Goal: Find specific page/section: Find specific page/section

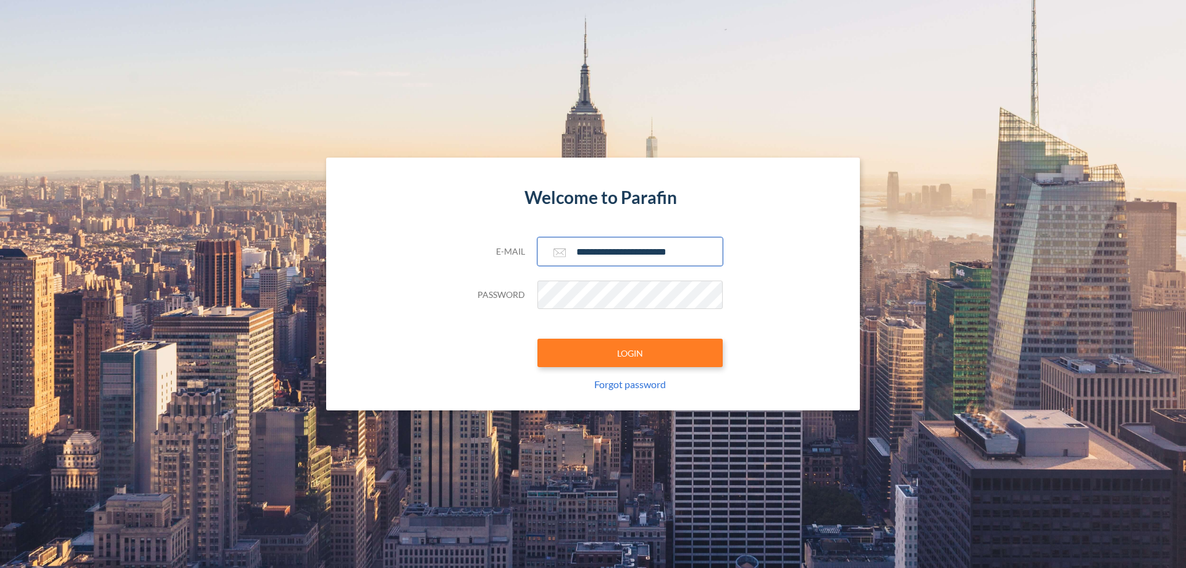
type input "**********"
click at [630, 353] on button "LOGIN" at bounding box center [630, 353] width 185 height 28
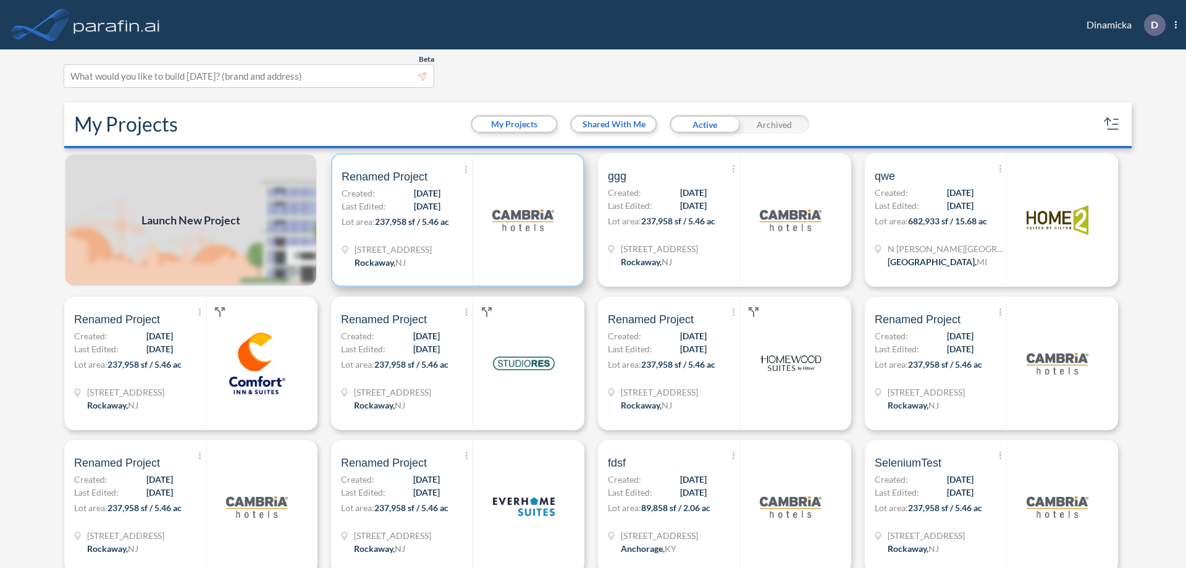
scroll to position [3, 0]
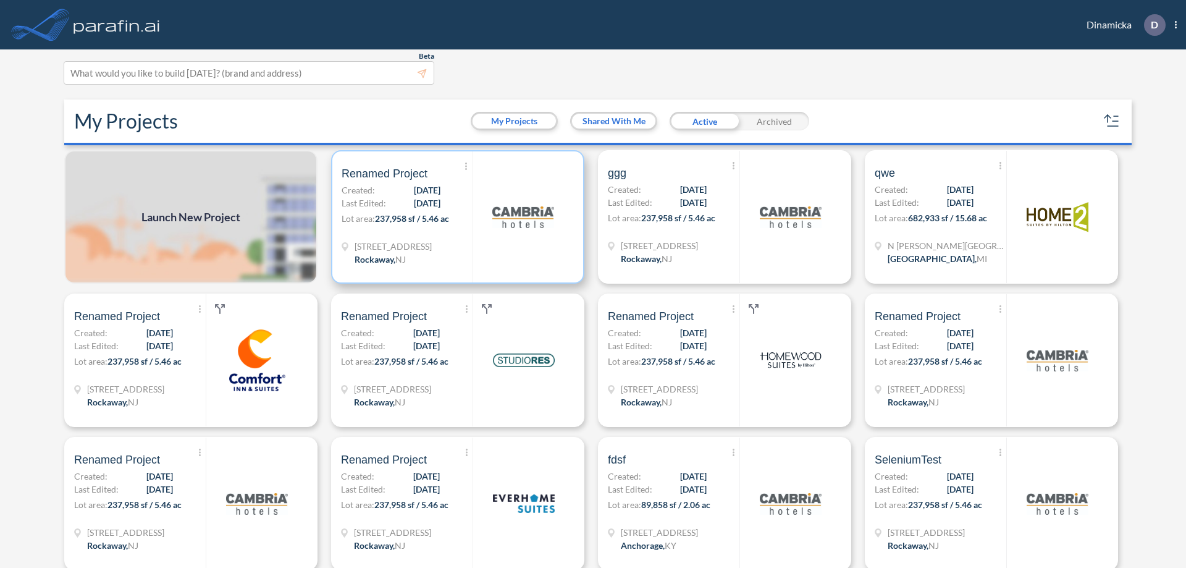
click at [455, 217] on p "Lot area: 237,958 sf / 5.46 ac" at bounding box center [407, 221] width 131 height 18
